Goal: Check status: Check status

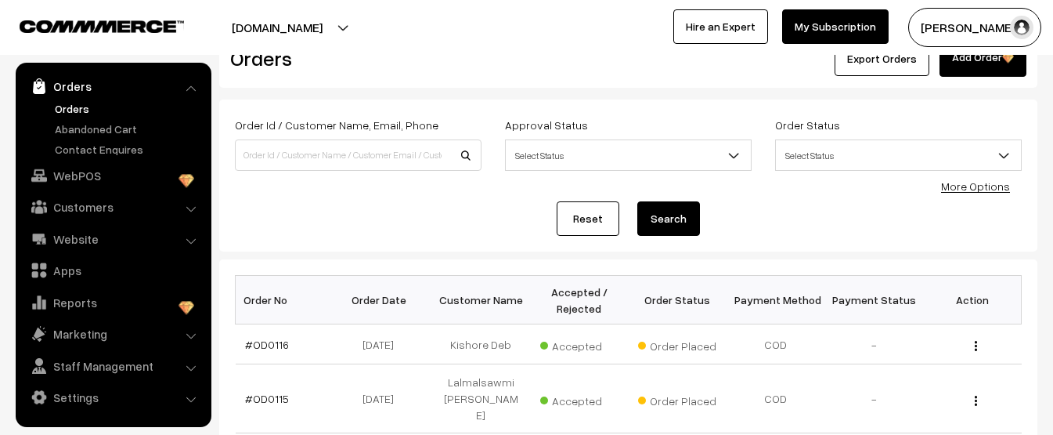
scroll to position [78, 0]
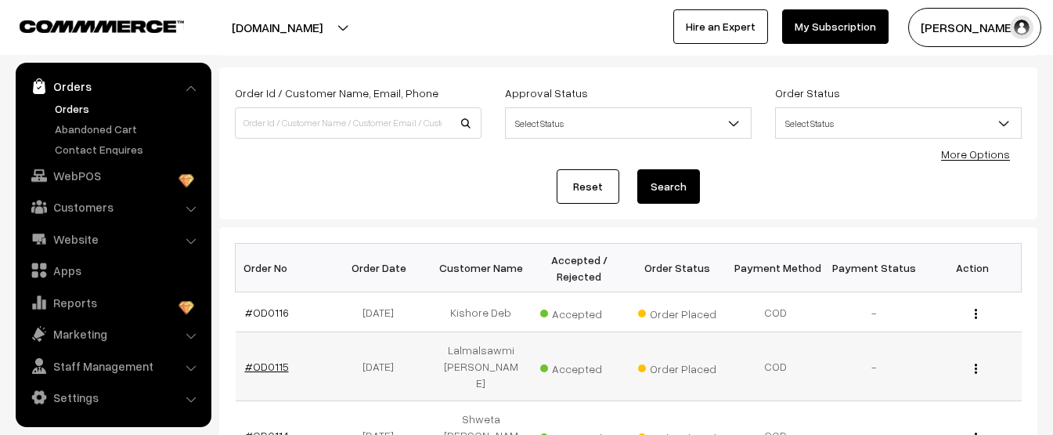
click at [280, 359] on link "#OD0115" at bounding box center [267, 365] width 44 height 13
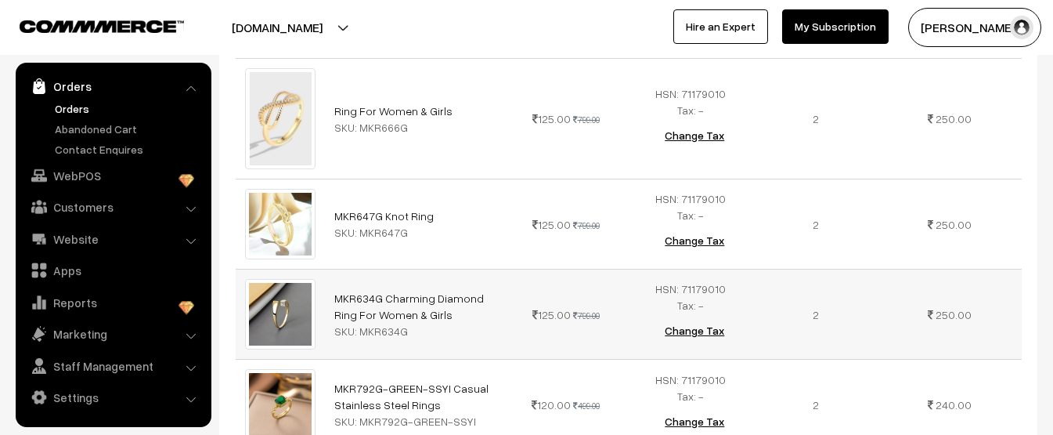
scroll to position [66, 0]
click at [520, 67] on td "125.00 799.00" at bounding box center [566, 119] width 125 height 121
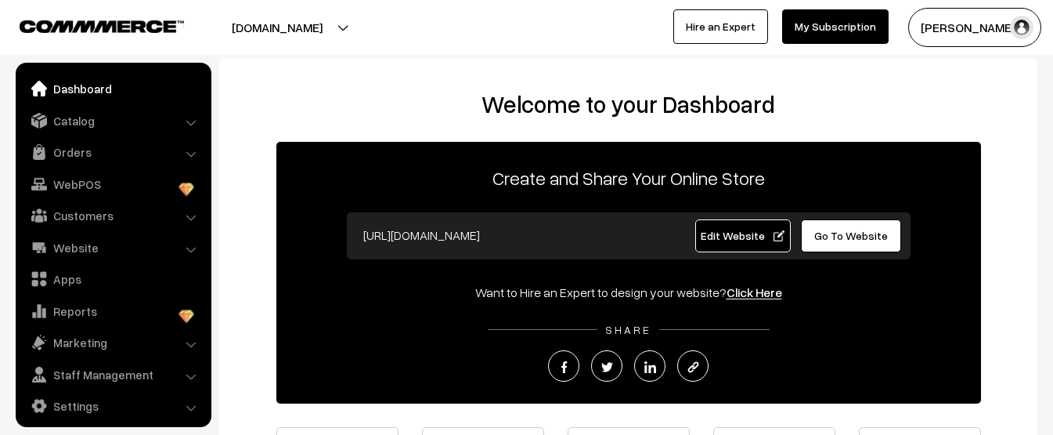
scroll to position [9, 0]
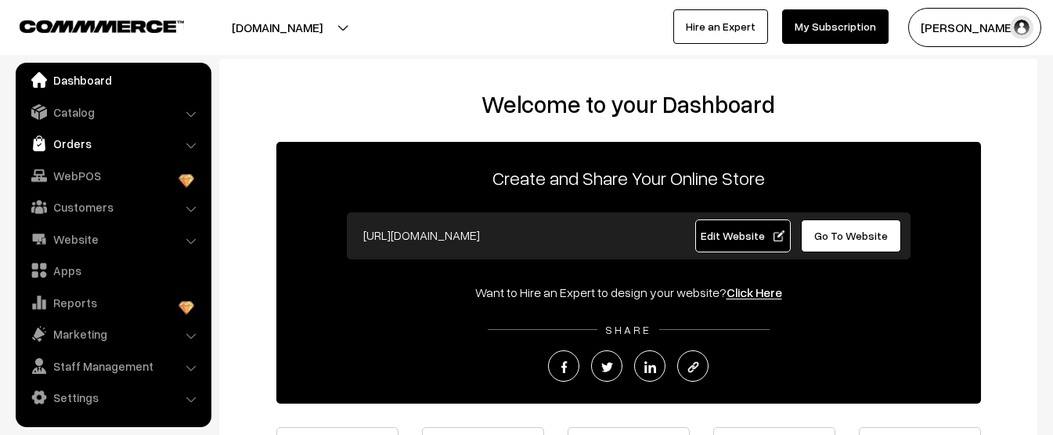
click at [93, 151] on link "Orders" at bounding box center [113, 143] width 186 height 28
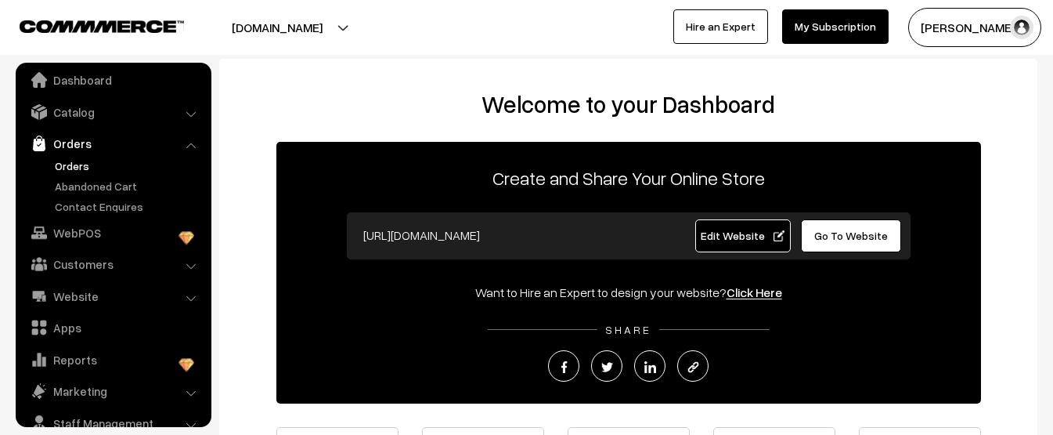
click at [66, 165] on link "Orders" at bounding box center [128, 165] width 155 height 16
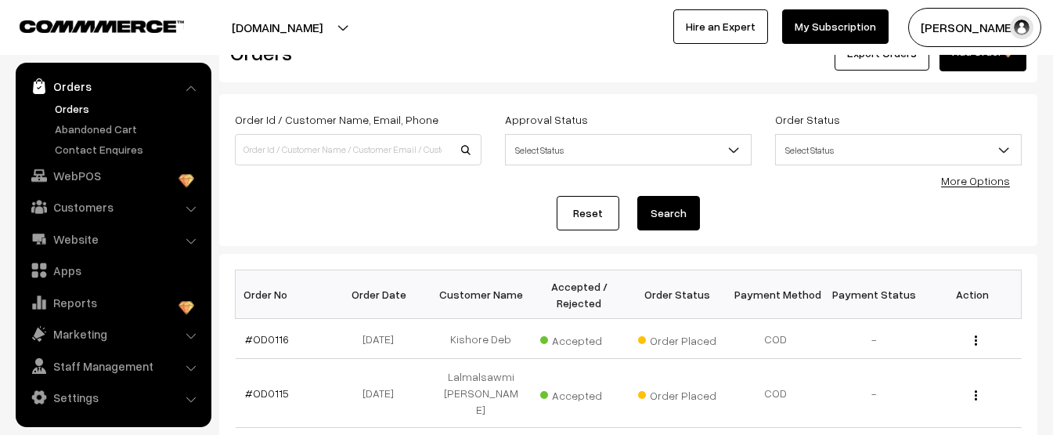
scroll to position [78, 0]
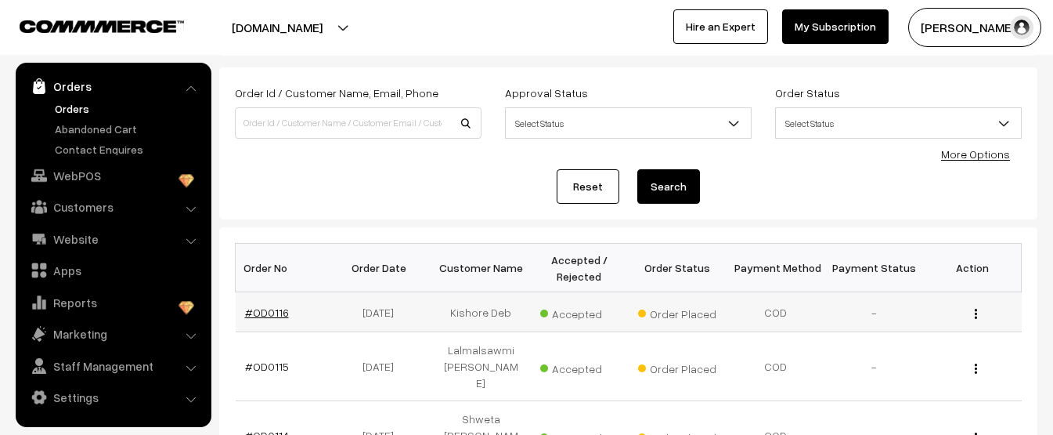
click at [264, 308] on link "#OD0116" at bounding box center [267, 311] width 44 height 13
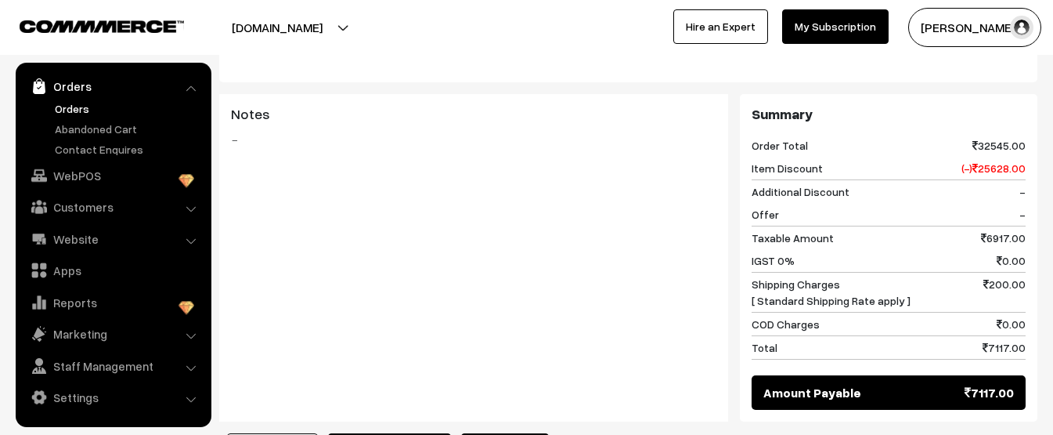
scroll to position [66, 0]
